Goal: Task Accomplishment & Management: Complete application form

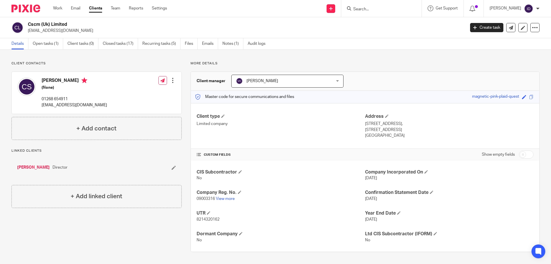
click at [373, 9] on input "Search" at bounding box center [379, 9] width 52 height 5
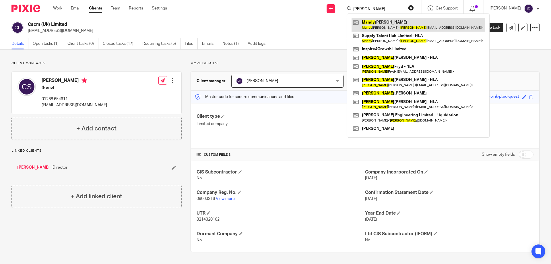
type input "[PERSON_NAME]"
click at [389, 27] on link at bounding box center [417, 24] width 133 height 13
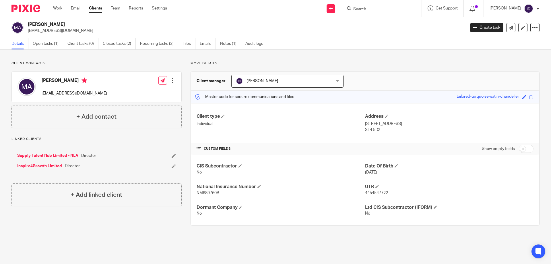
click at [203, 192] on span "NM689760B" at bounding box center [208, 193] width 23 height 4
copy span "NM689760B"
click at [373, 10] on input "Search" at bounding box center [379, 9] width 52 height 5
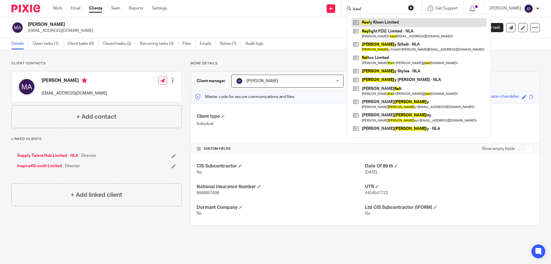
type input "keel"
click at [374, 22] on link at bounding box center [418, 22] width 135 height 9
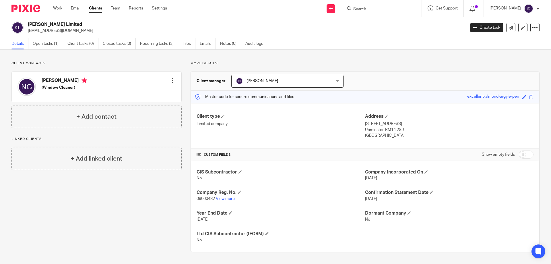
click at [381, 10] on input "Search" at bounding box center [379, 9] width 52 height 5
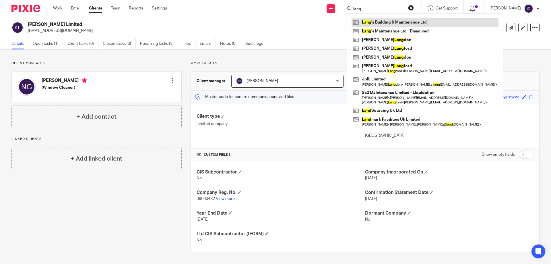
type input "lang"
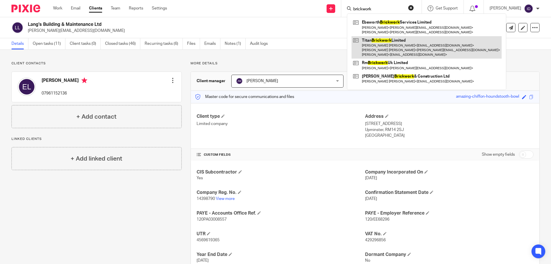
type input "brickwork"
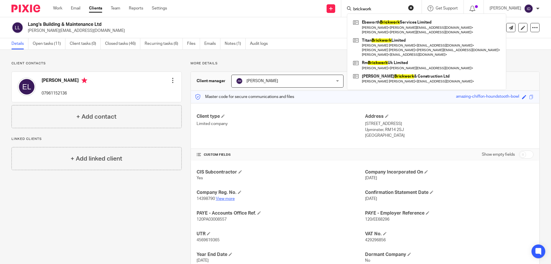
click at [220, 199] on link "View more" at bounding box center [225, 199] width 19 height 4
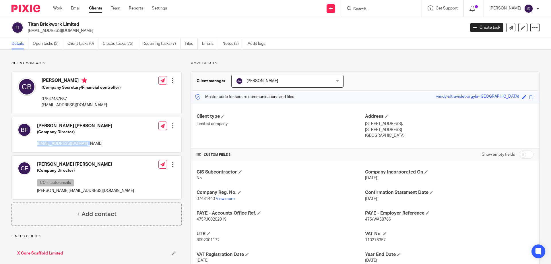
drag, startPoint x: 37, startPoint y: 144, endPoint x: 81, endPoint y: 145, distance: 43.6
click at [81, 145] on div "Billy Craig Fisher (Company Director) bill@titanbrickwork.com Edit contact Crea…" at bounding box center [97, 134] width 170 height 35
copy p "bill@titanbrickwork.com"
click at [226, 199] on link "View more" at bounding box center [225, 199] width 19 height 4
click at [42, 45] on link "Open tasks (3)" at bounding box center [48, 43] width 30 height 11
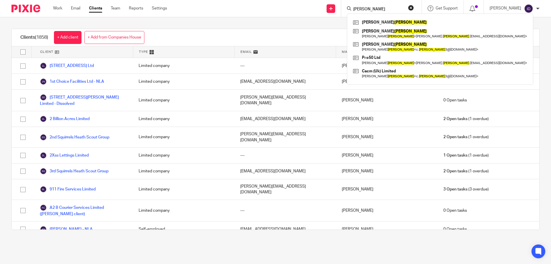
drag, startPoint x: 371, startPoint y: 10, endPoint x: 349, endPoint y: 10, distance: 22.4
click at [349, 10] on div "Send new email Create task Add client sexton Anna Sexton Darren Sexton Darren S…" at bounding box center [363, 8] width 375 height 17
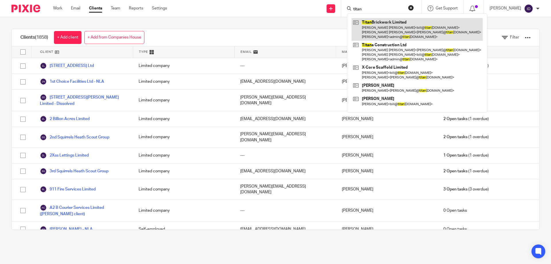
type input "titan"
click at [412, 25] on link at bounding box center [416, 29] width 131 height 23
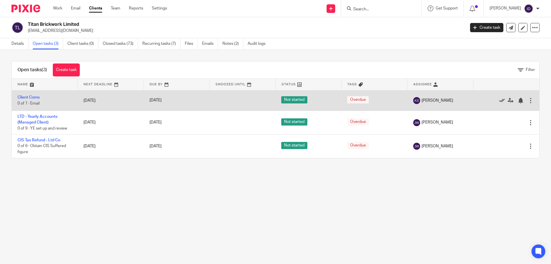
click at [499, 99] on icon at bounding box center [502, 101] width 6 height 6
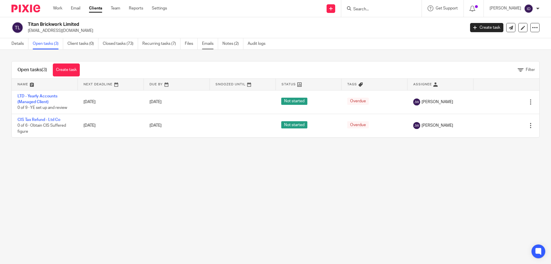
click at [208, 45] on link "Emails" at bounding box center [210, 43] width 16 height 11
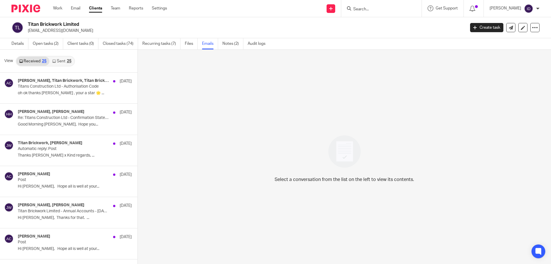
click at [59, 62] on link "Sent 25" at bounding box center [61, 61] width 25 height 9
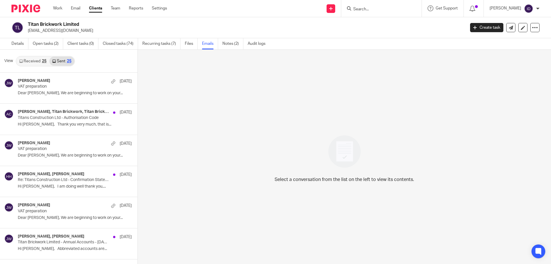
scroll to position [1, 0]
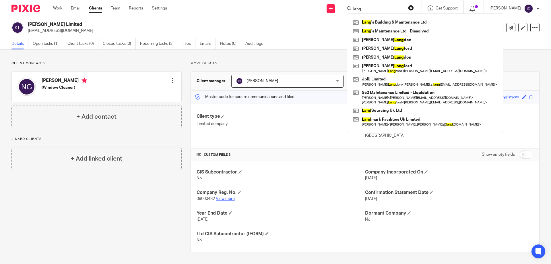
click at [226, 198] on link "View more" at bounding box center [225, 199] width 19 height 4
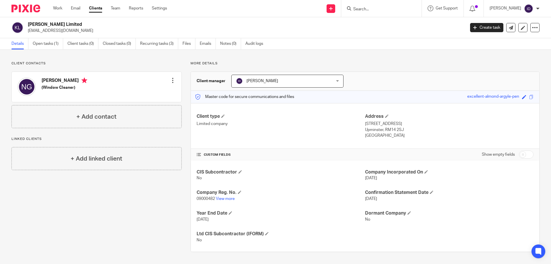
click at [378, 9] on input "Search" at bounding box center [379, 9] width 52 height 5
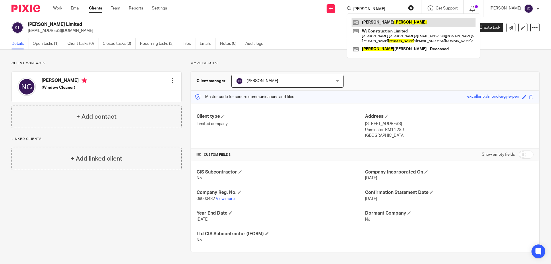
type input "[PERSON_NAME]"
click at [523, 152] on input "checkbox" at bounding box center [526, 154] width 15 height 8
checkbox input "true"
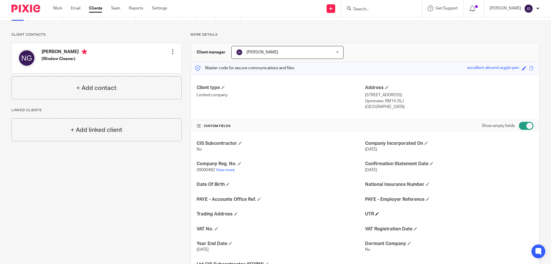
scroll to position [57, 0]
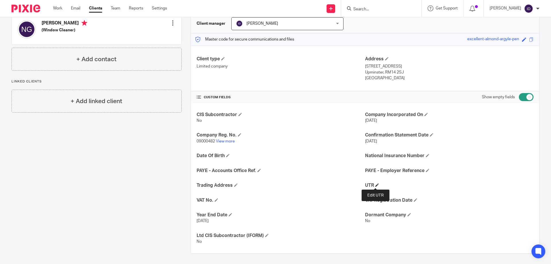
click at [375, 186] on span at bounding box center [376, 184] width 3 height 3
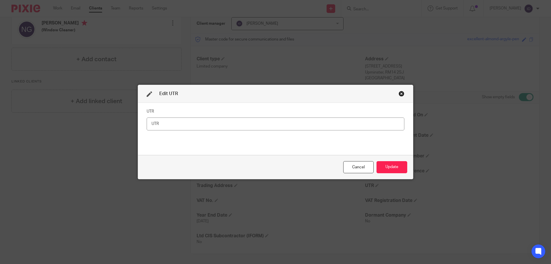
click at [295, 128] on input "text" at bounding box center [276, 123] width 258 height 13
type input "3254326437"
click at [397, 167] on button "Update" at bounding box center [391, 167] width 31 height 12
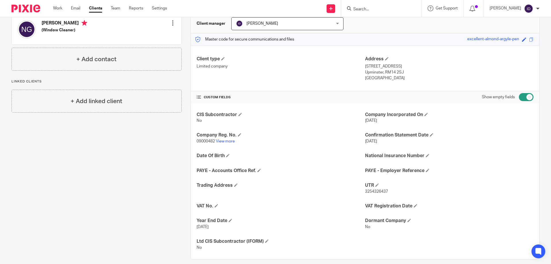
scroll to position [0, 0]
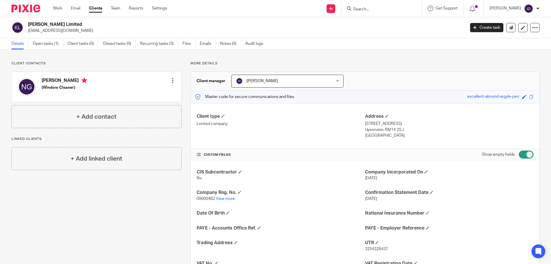
drag, startPoint x: 27, startPoint y: 32, endPoint x: 71, endPoint y: 32, distance: 43.6
click at [71, 32] on div "Keely Kleen Limited nickglynn@outlook.com" at bounding box center [236, 28] width 450 height 12
copy p "[EMAIL_ADDRESS][DOMAIN_NAME]"
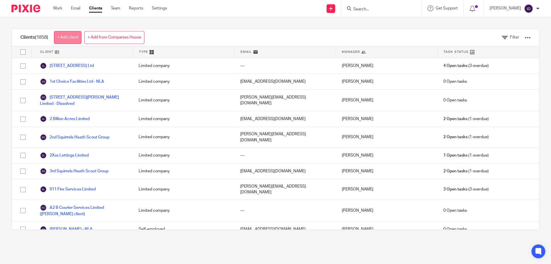
click at [74, 37] on link "+ Add client" at bounding box center [68, 37] width 28 height 13
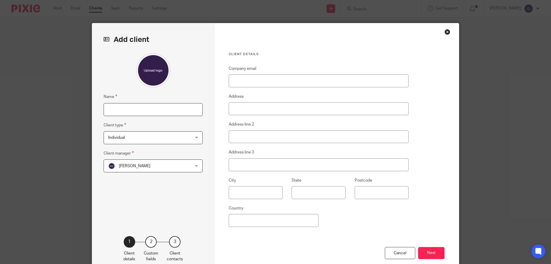
click at [151, 111] on input "Name" at bounding box center [153, 109] width 99 height 13
type input "[PERSON_NAME] (snr)"
paste input "[EMAIL_ADDRESS][DOMAIN_NAME]"
type input "[EMAIL_ADDRESS][DOMAIN_NAME]"
click at [131, 162] on span "[PERSON_NAME]" at bounding box center [145, 166] width 75 height 12
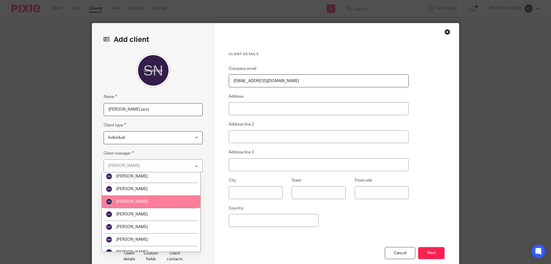
scroll to position [75, 0]
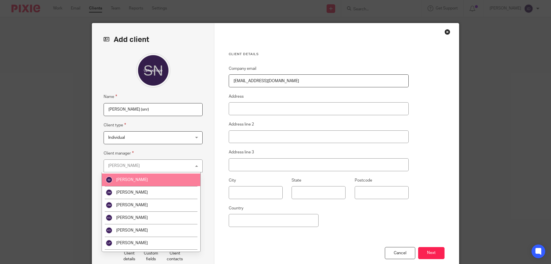
click at [123, 179] on span "[PERSON_NAME]" at bounding box center [132, 180] width 32 height 4
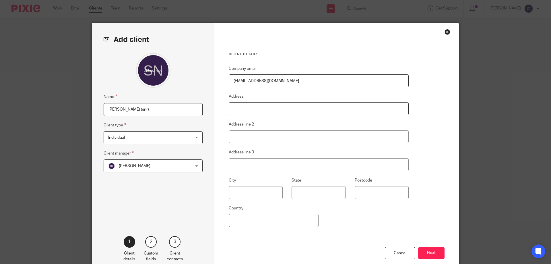
click at [257, 108] on input "Address" at bounding box center [319, 108] width 180 height 13
click at [426, 256] on button "Next" at bounding box center [431, 253] width 26 height 12
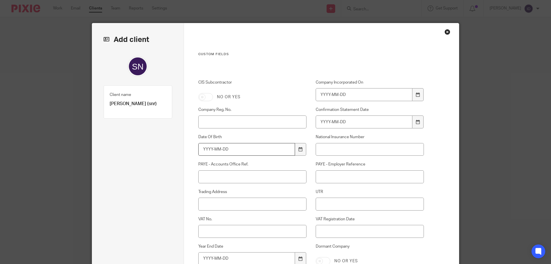
drag, startPoint x: 248, startPoint y: 150, endPoint x: 188, endPoint y: 149, distance: 60.8
click at [189, 149] on div "Date Of Birth" at bounding box center [247, 145] width 117 height 22
type input "2"
type input "[DATE]"
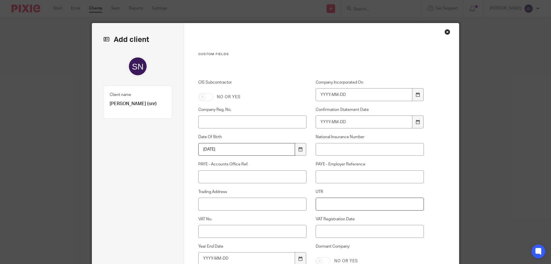
click at [323, 207] on input "UTR" at bounding box center [370, 203] width 108 height 13
type input "4176358446"
click at [341, 149] on input "National Insurance Number" at bounding box center [370, 149] width 108 height 13
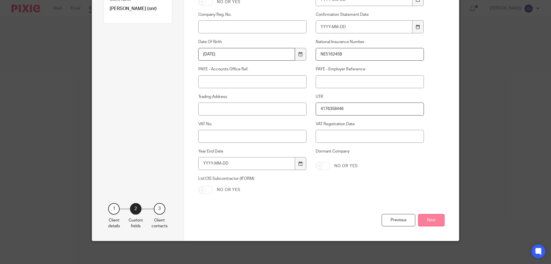
type input "NE516245B"
click at [432, 224] on button "Next" at bounding box center [431, 220] width 26 height 12
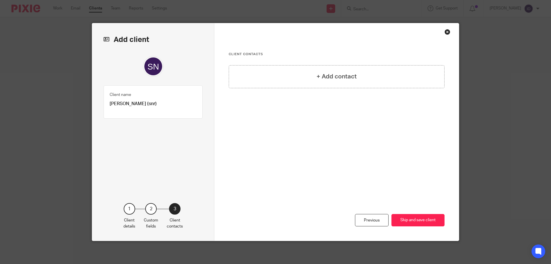
scroll to position [0, 0]
click at [432, 221] on button "Skip and save client" at bounding box center [417, 220] width 53 height 12
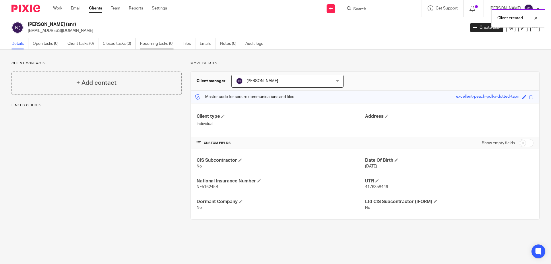
click at [152, 45] on link "Recurring tasks (0)" at bounding box center [159, 43] width 38 height 11
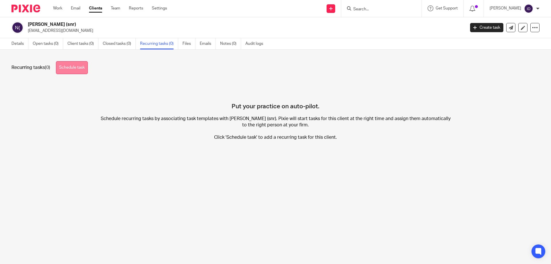
click at [76, 64] on link "Schedule task" at bounding box center [72, 67] width 32 height 13
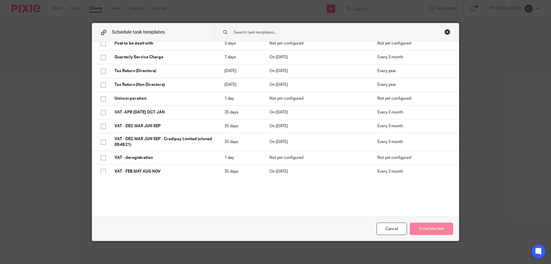
scroll to position [358, 0]
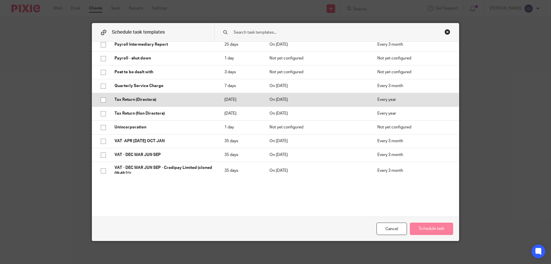
click at [100, 100] on input "checkbox" at bounding box center [103, 99] width 11 height 11
checkbox input "true"
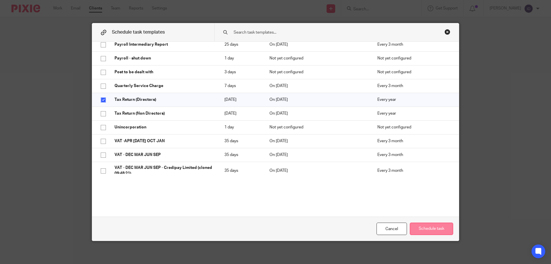
click at [430, 225] on button "Schedule task" at bounding box center [431, 228] width 43 height 12
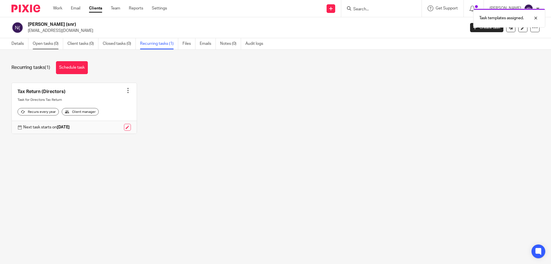
click at [50, 45] on link "Open tasks (0)" at bounding box center [48, 43] width 30 height 11
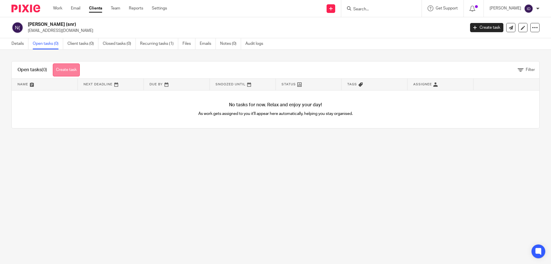
click at [69, 69] on link "Create task" at bounding box center [66, 69] width 27 height 13
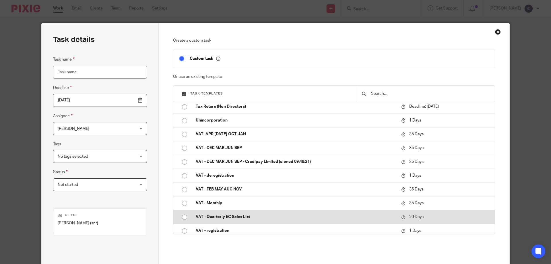
scroll to position [373, 0]
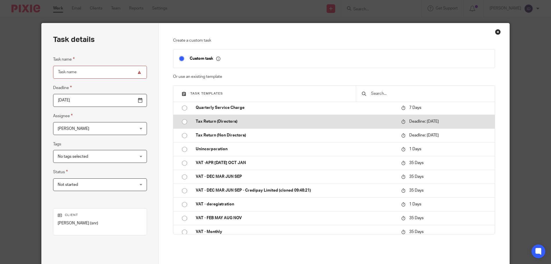
click at [182, 121] on input "radio" at bounding box center [184, 121] width 11 height 11
type input "2026-01-31"
type input "Tax Return (Directors)"
checkbox input "false"
radio input "false"
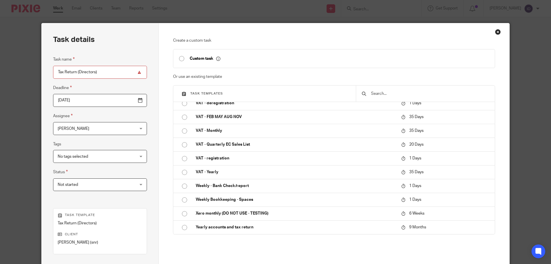
scroll to position [75, 0]
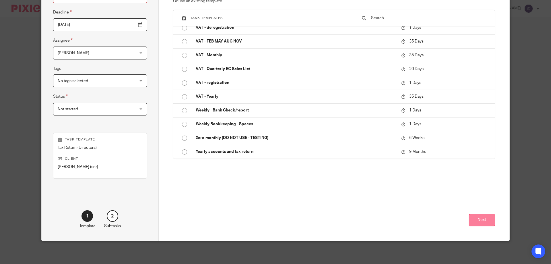
click at [483, 220] on button "Next" at bounding box center [482, 220] width 26 height 12
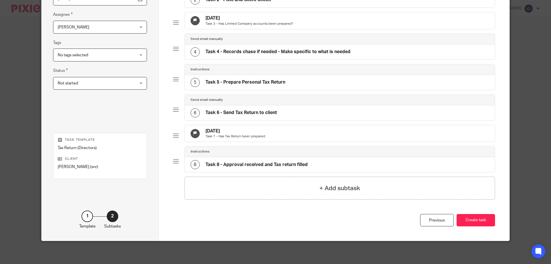
scroll to position [110, 0]
click at [483, 222] on button "Create task" at bounding box center [475, 220] width 38 height 12
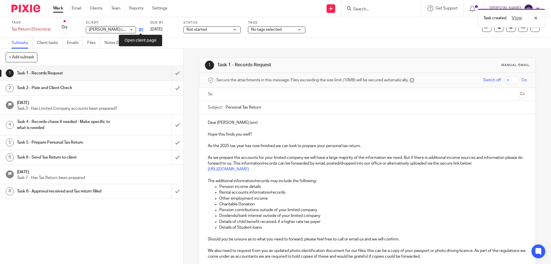
click at [141, 28] on icon at bounding box center [141, 30] width 4 height 4
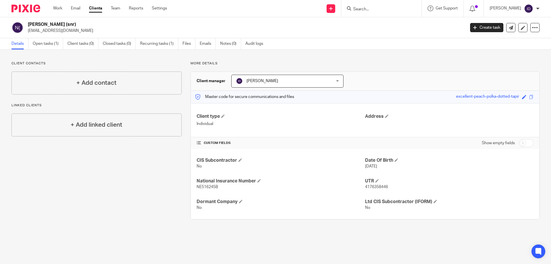
click at [376, 10] on input "Search" at bounding box center [379, 9] width 52 height 5
type input "lwd"
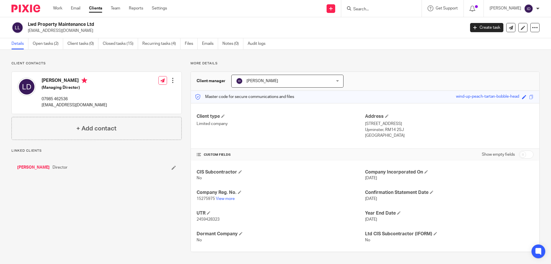
drag, startPoint x: 36, startPoint y: 32, endPoint x: 83, endPoint y: 37, distance: 47.1
click at [83, 37] on div "Lwd Property Maintenance Ltd [EMAIL_ADDRESS][DOMAIN_NAME] Create task Update fr…" at bounding box center [275, 27] width 551 height 21
click at [207, 42] on link "Emails" at bounding box center [210, 43] width 16 height 11
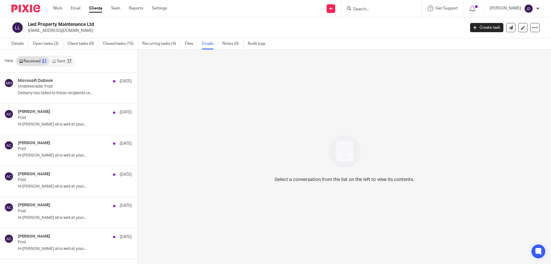
click at [60, 62] on link "Sent 17" at bounding box center [61, 61] width 25 height 9
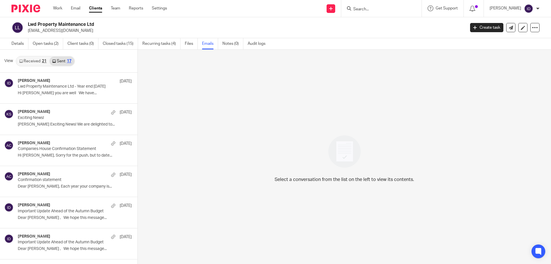
scroll to position [1, 0]
click at [28, 57] on link "Received 21" at bounding box center [32, 60] width 33 height 9
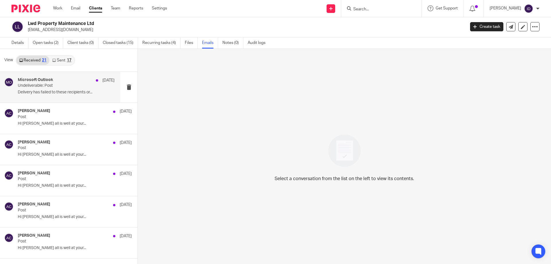
click at [51, 88] on p "Undeliverable: Post" at bounding box center [56, 85] width 77 height 5
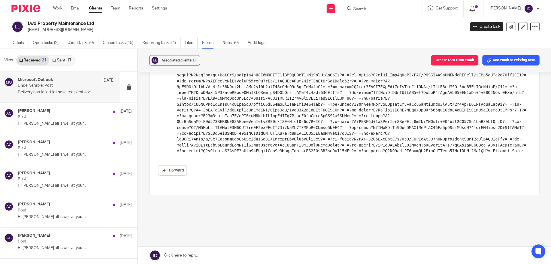
scroll to position [257, 0]
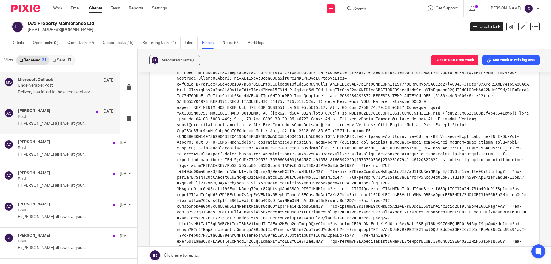
click at [48, 121] on p "Hi Lawrence, Hope all is well at your..." at bounding box center [66, 123] width 97 height 5
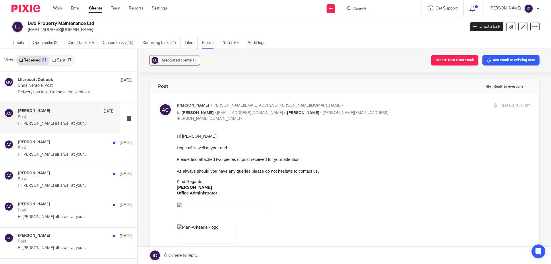
scroll to position [0, 0]
drag, startPoint x: 214, startPoint y: 158, endPoint x: 274, endPoint y: 159, distance: 60.3
click at [274, 159] on span "Please find attached two pieces of post received for your attention. As always …" at bounding box center [248, 165] width 142 height 16
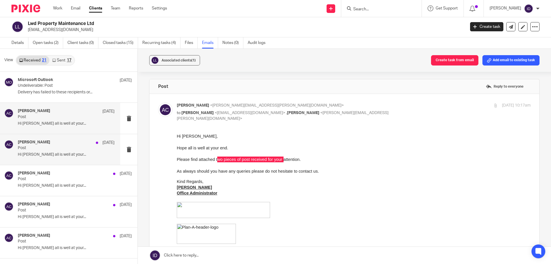
click at [59, 150] on p "Post" at bounding box center [56, 147] width 77 height 5
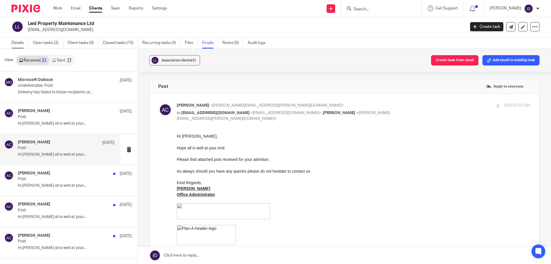
click at [15, 44] on link "Details" at bounding box center [19, 42] width 17 height 11
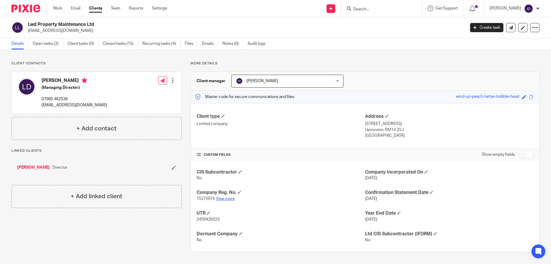
click at [231, 197] on link "View more" at bounding box center [225, 199] width 19 height 4
